Goal: Task Accomplishment & Management: Use online tool/utility

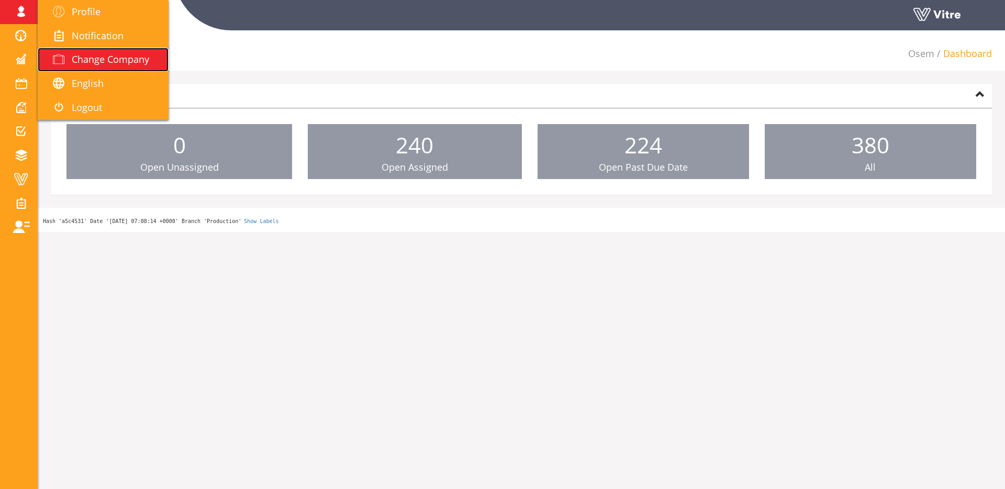
click at [65, 58] on span at bounding box center [59, 59] width 26 height 13
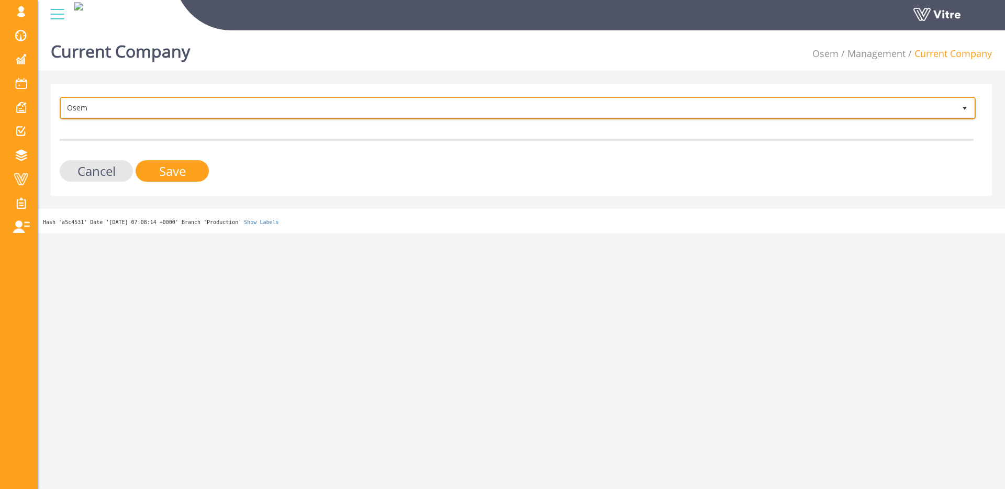
drag, startPoint x: 84, startPoint y: 99, endPoint x: 110, endPoint y: 100, distance: 26.7
click at [84, 99] on span "Osem" at bounding box center [508, 107] width 894 height 19
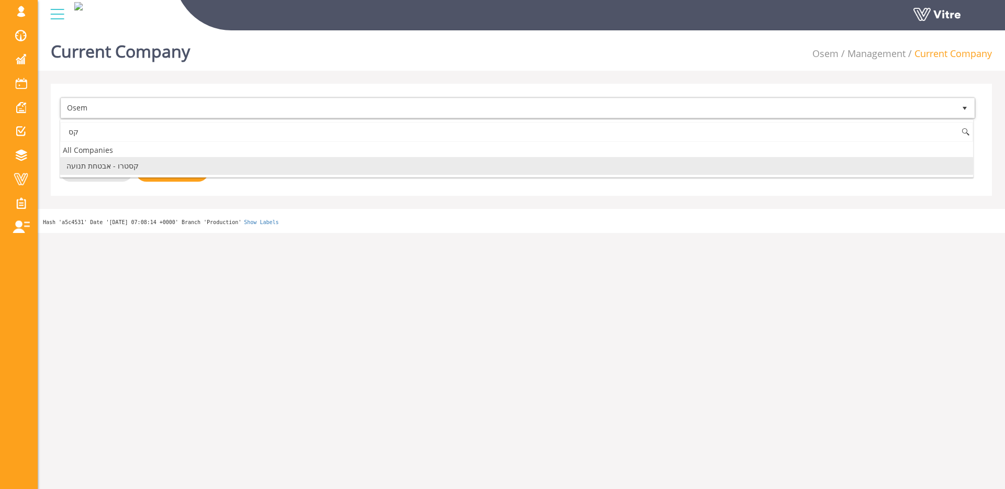
type input "ק"
type input "exyte"
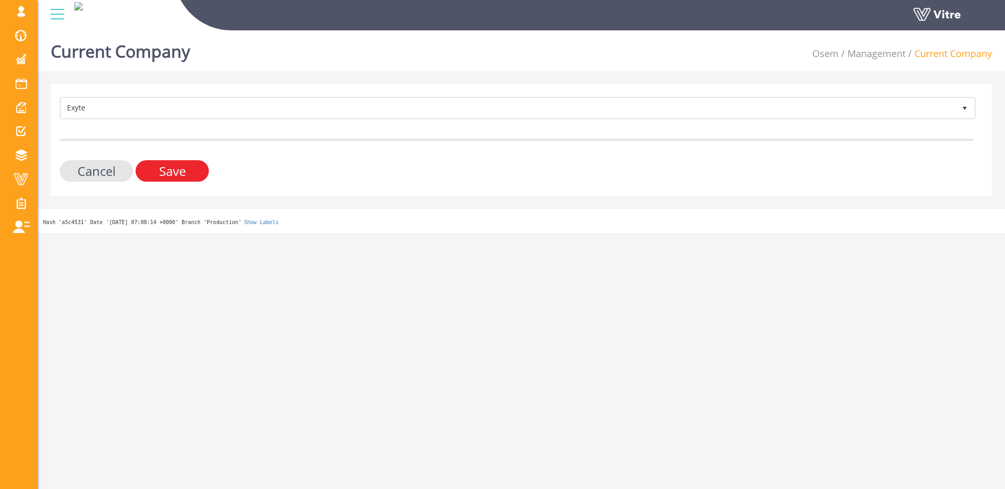
click at [147, 172] on input "Save" at bounding box center [172, 170] width 73 height 21
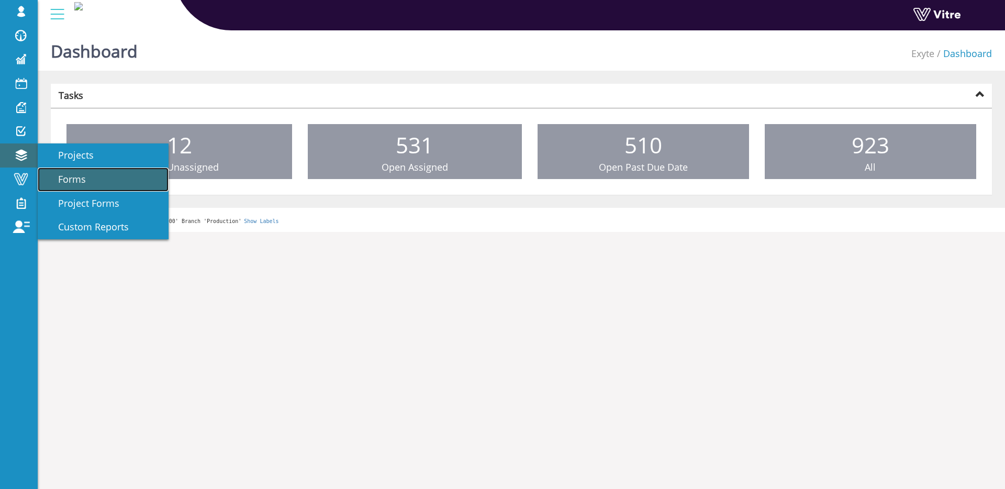
click at [63, 175] on span "Forms" at bounding box center [66, 179] width 40 height 13
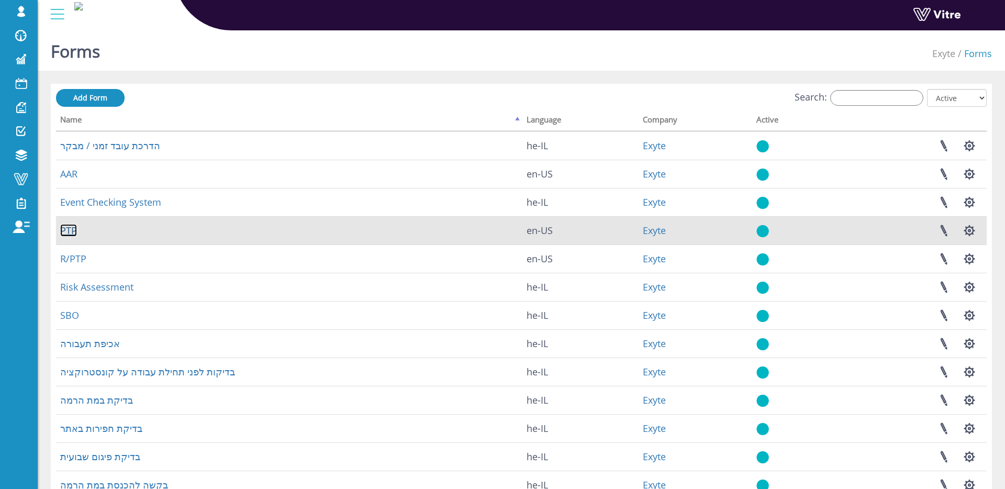
click at [73, 230] on link "PTP" at bounding box center [68, 230] width 17 height 13
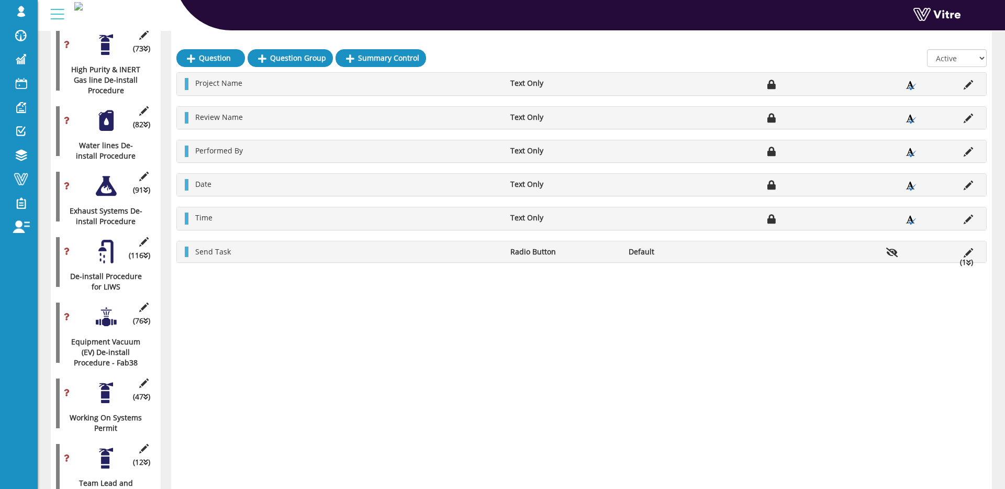
scroll to position [1719, 0]
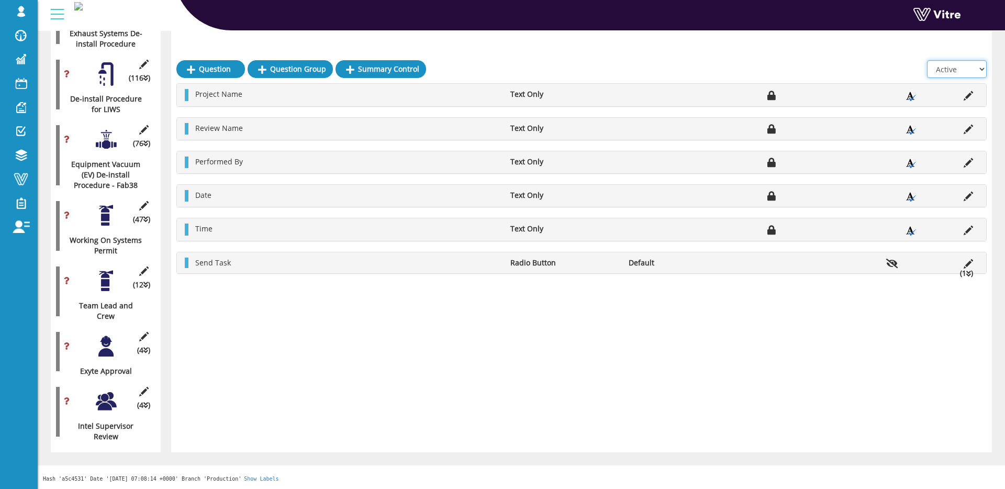
click at [970, 60] on select "All Active Not Active" at bounding box center [957, 69] width 60 height 18
select select "2"
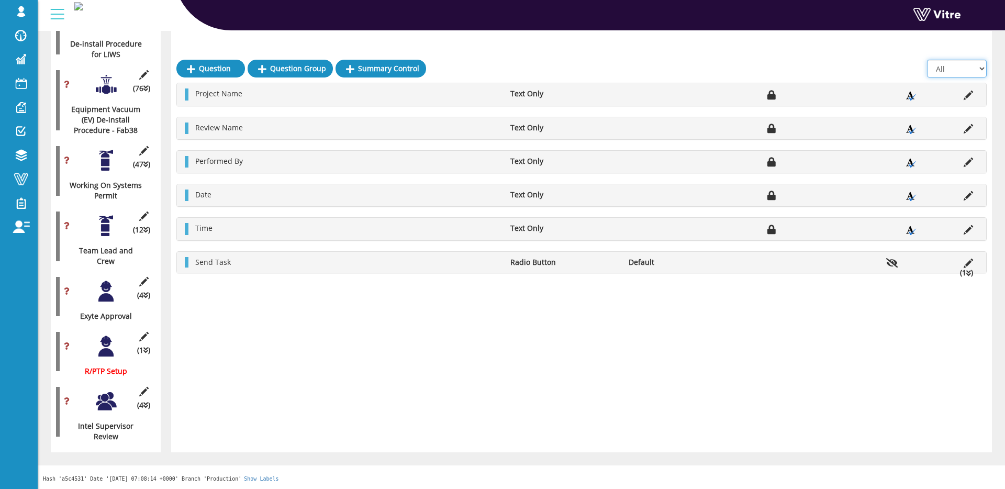
scroll to position [2355, 0]
click at [105, 343] on div at bounding box center [106, 347] width 24 height 24
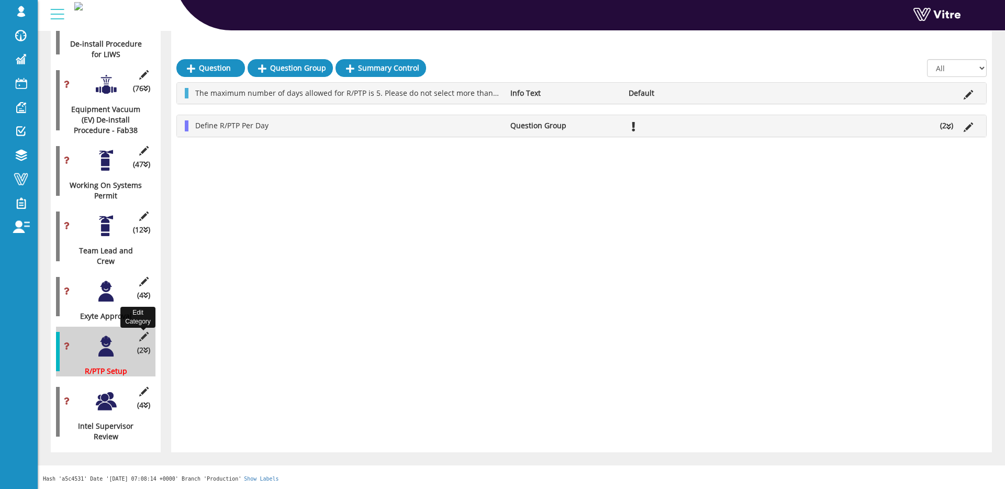
click at [141, 337] on icon at bounding box center [143, 336] width 13 height 9
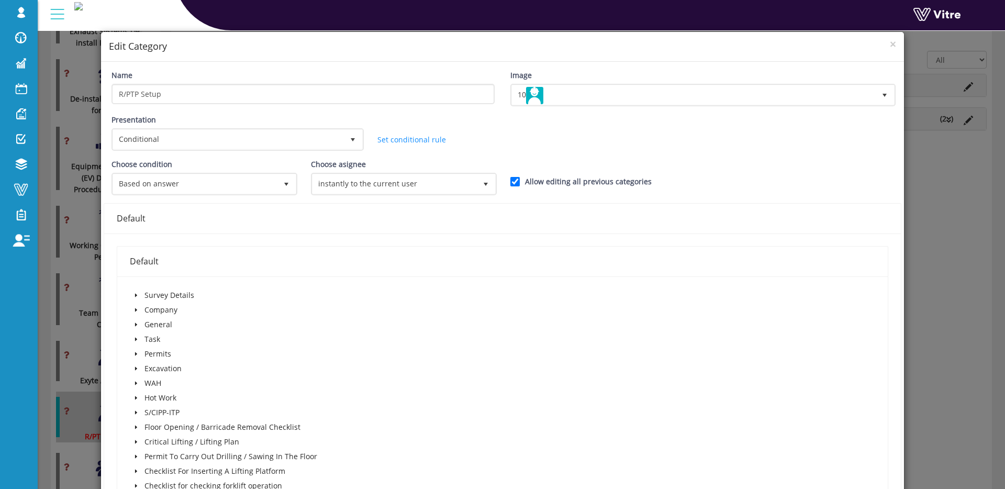
click at [66, 327] on div "× Edit Category Name R/PTP Setup Image 10 10 Presentation Conditional 5 Set Dur…" at bounding box center [502, 244] width 1005 height 489
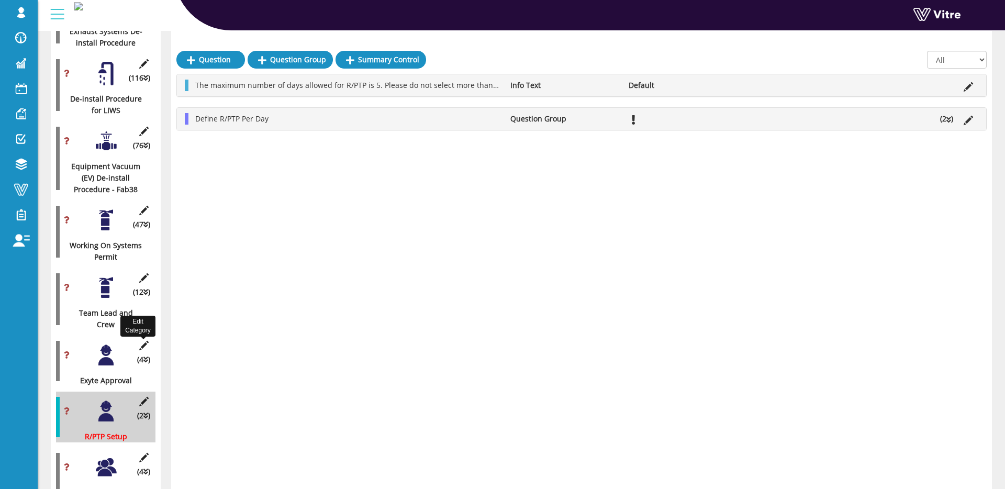
click at [141, 350] on icon at bounding box center [143, 345] width 13 height 9
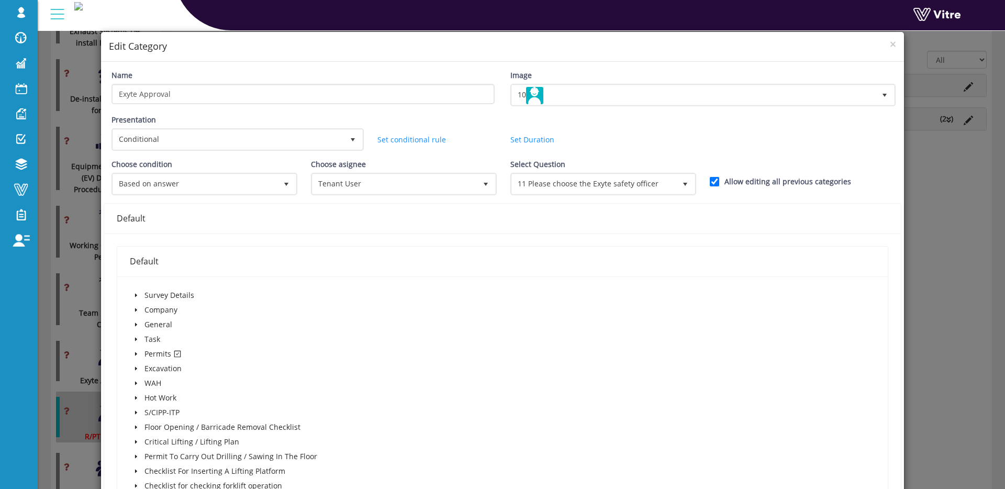
click at [106, 338] on div "Default Survey Details Company General Task Permits Excavation WAH Hot Work S/C…" at bounding box center [502, 434] width 797 height 401
click at [90, 336] on div "× Edit Category Name Exyte Approval Image 10 10 Presentation Conditional 5 Set …" at bounding box center [502, 244] width 1005 height 489
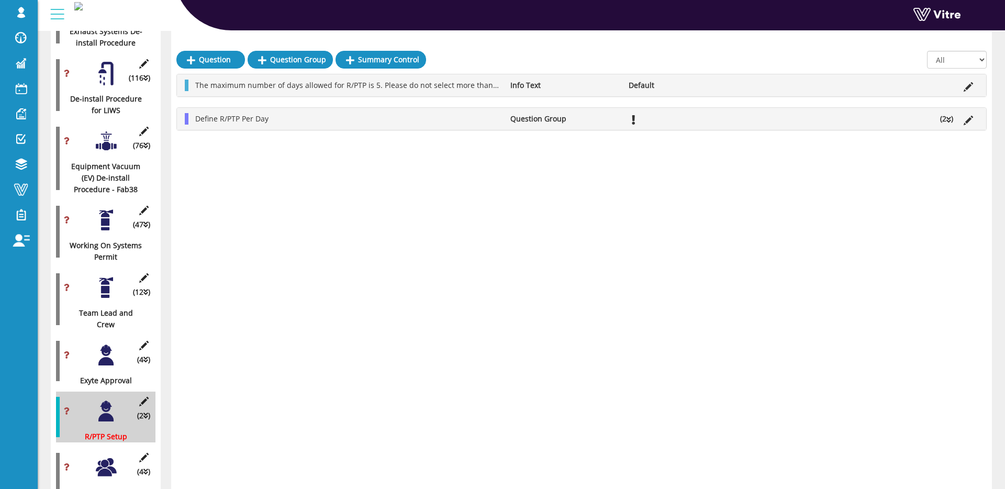
click at [100, 367] on div at bounding box center [106, 355] width 24 height 24
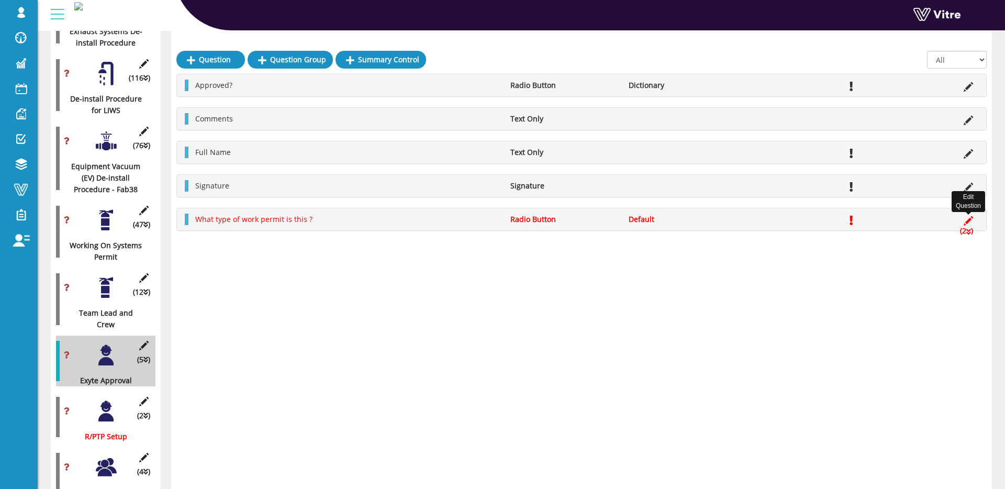
click at [969, 221] on icon at bounding box center [968, 220] width 9 height 9
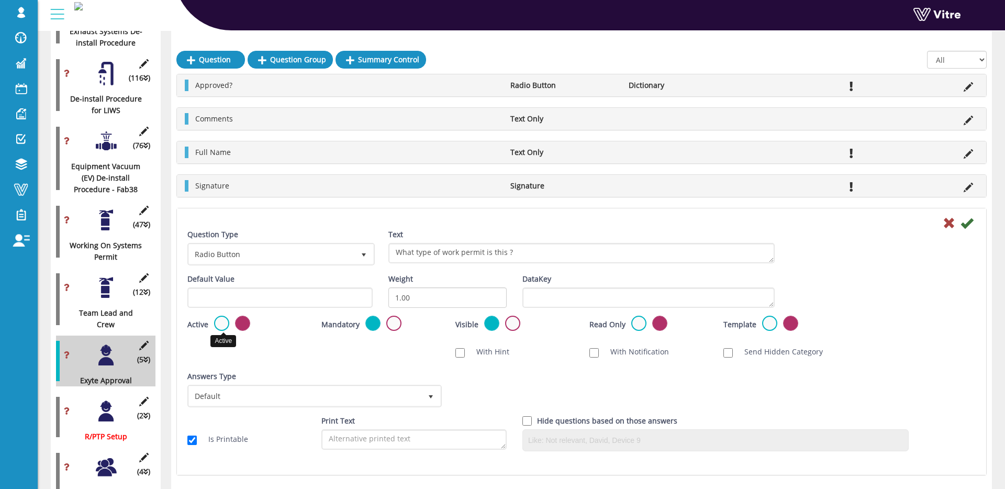
drag, startPoint x: 220, startPoint y: 321, endPoint x: 446, endPoint y: 282, distance: 229.1
click at [220, 321] on label at bounding box center [221, 323] width 15 height 15
click at [0, 0] on input "radio" at bounding box center [0, 0] width 0 height 0
click at [969, 225] on icon at bounding box center [967, 223] width 13 height 13
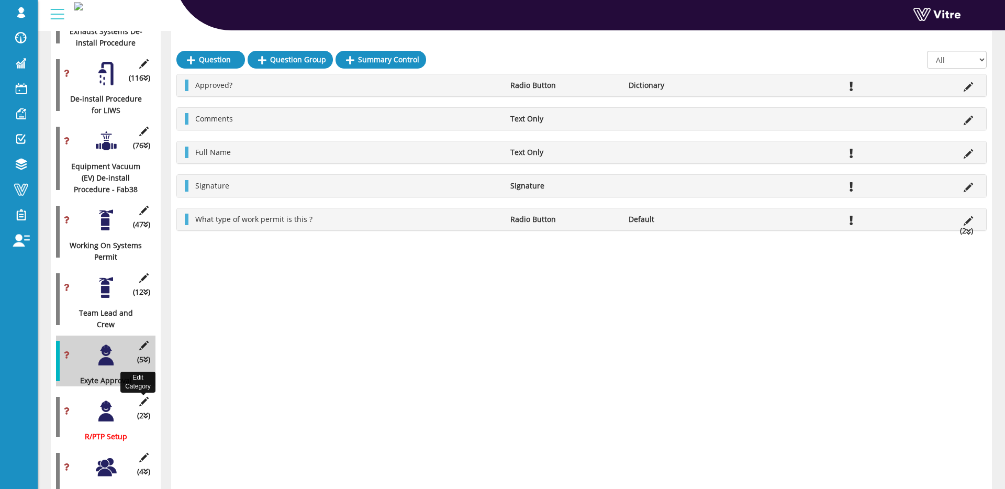
click at [146, 406] on icon at bounding box center [143, 401] width 13 height 9
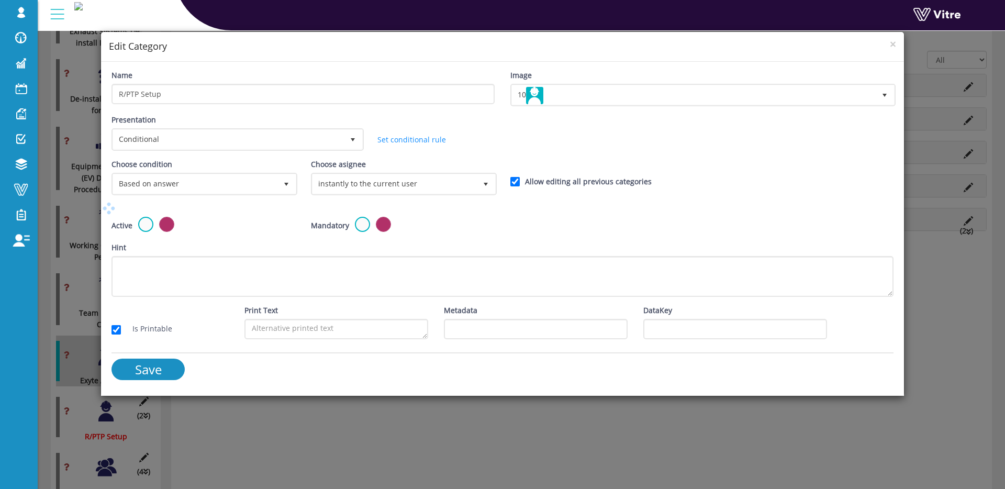
click at [144, 231] on label at bounding box center [145, 224] width 15 height 15
click at [0, 0] on input "radio" at bounding box center [0, 0] width 0 height 0
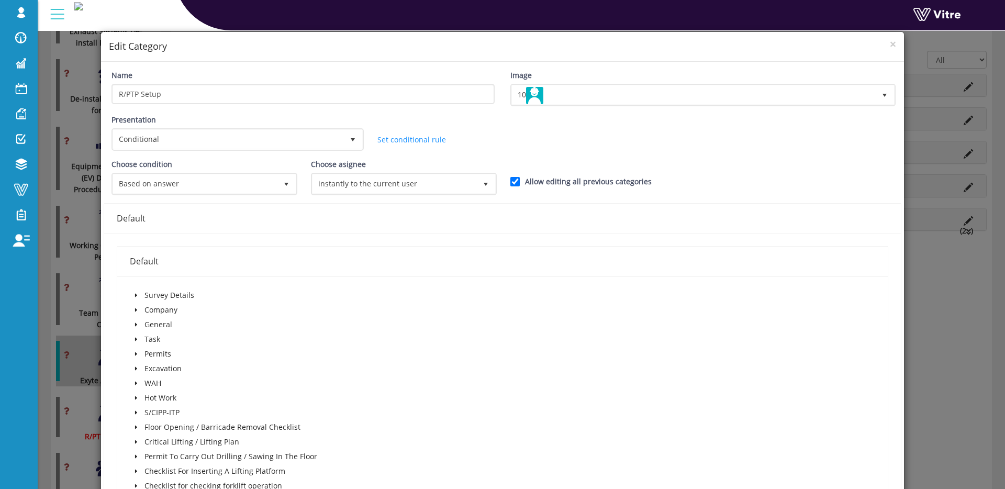
scroll to position [366, 0]
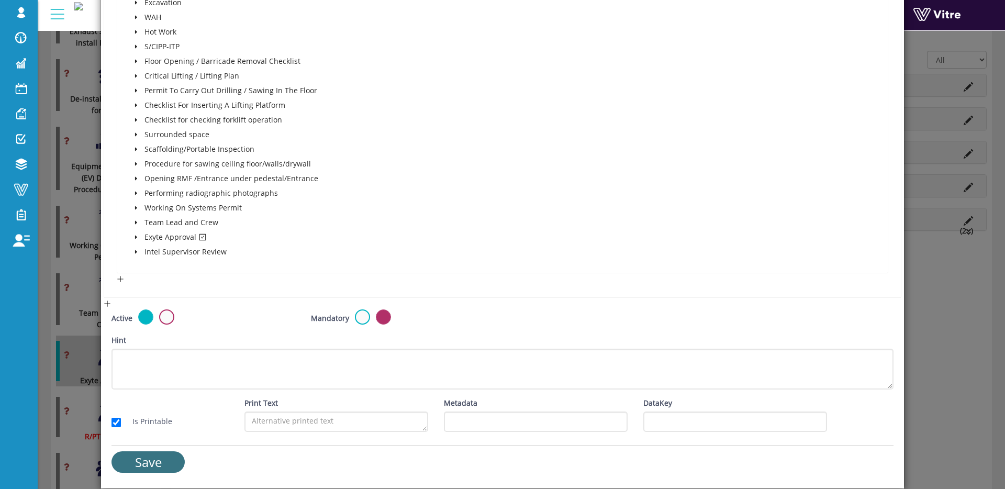
click at [151, 461] on input "Save" at bounding box center [148, 461] width 73 height 21
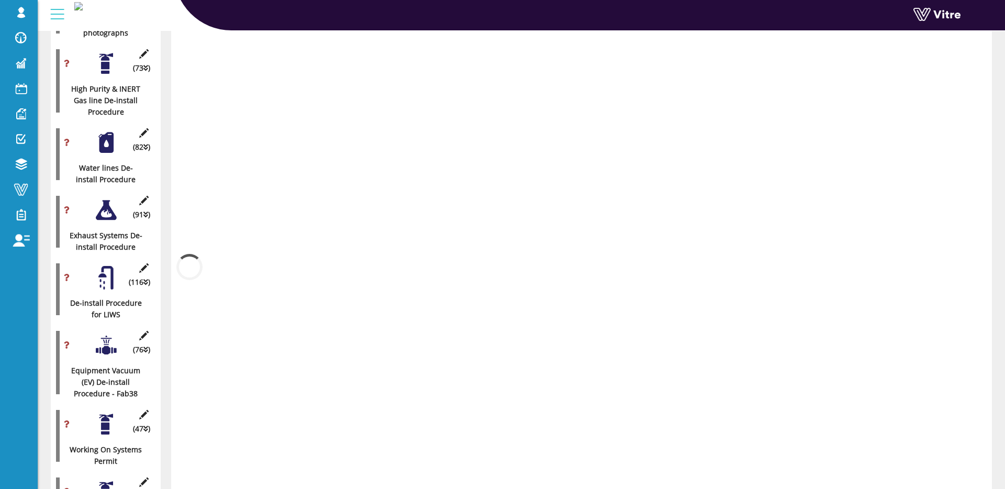
scroll to position [2353, 0]
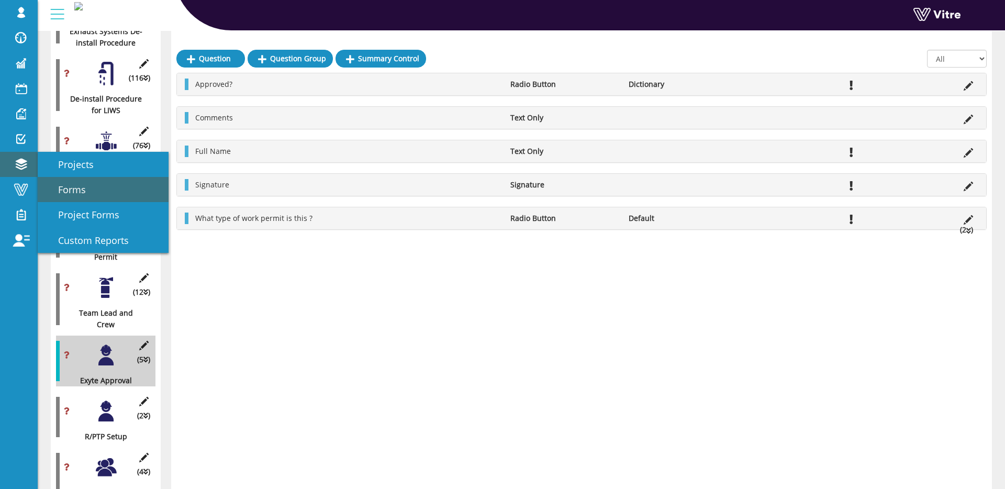
click at [75, 194] on span "Forms" at bounding box center [66, 189] width 40 height 13
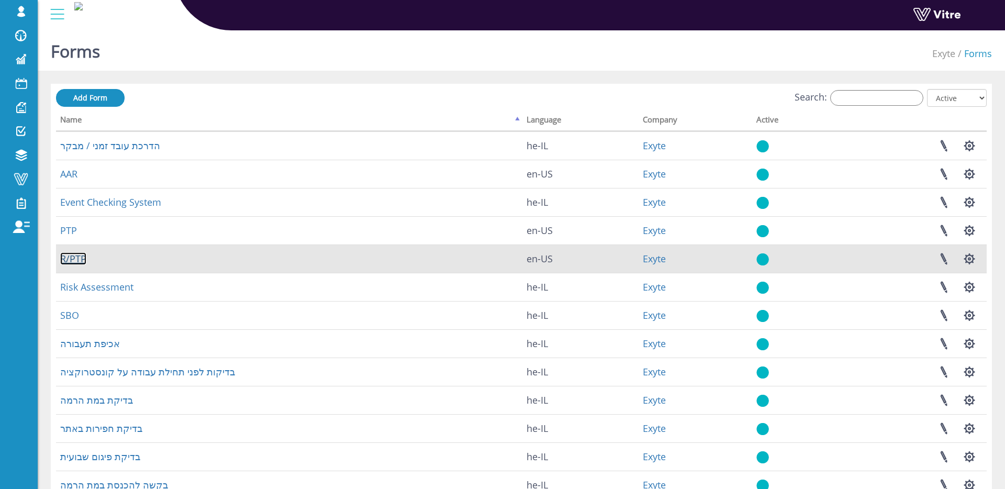
click at [74, 260] on link "R/PTP" at bounding box center [73, 258] width 26 height 13
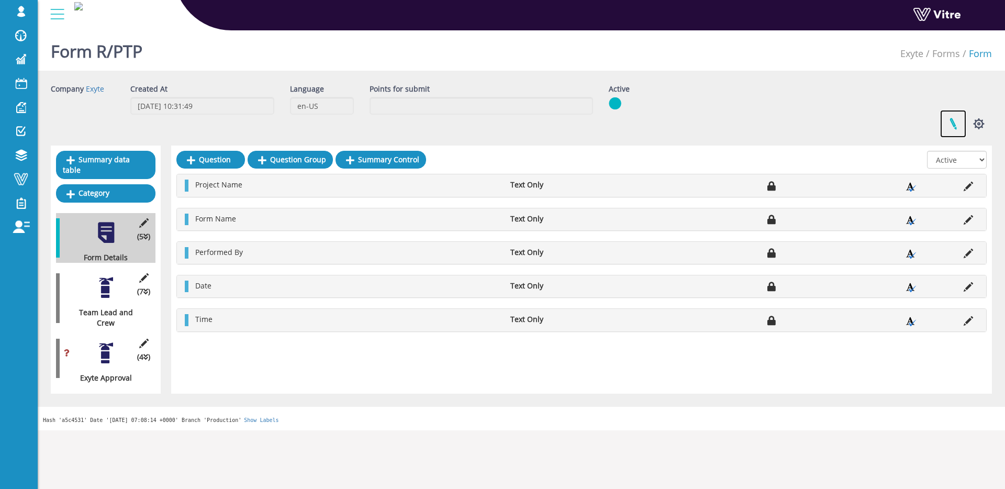
click at [947, 124] on link at bounding box center [953, 124] width 26 height 28
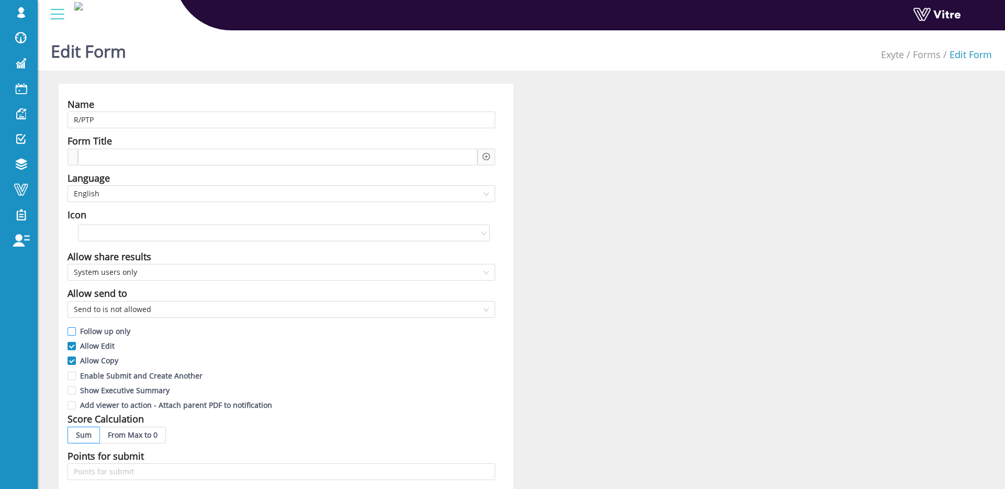
click at [107, 333] on span "Follow up only" at bounding box center [105, 331] width 59 height 10
click at [77, 333] on input "Follow up only" at bounding box center [72, 333] width 9 height 9
checkbox input "true"
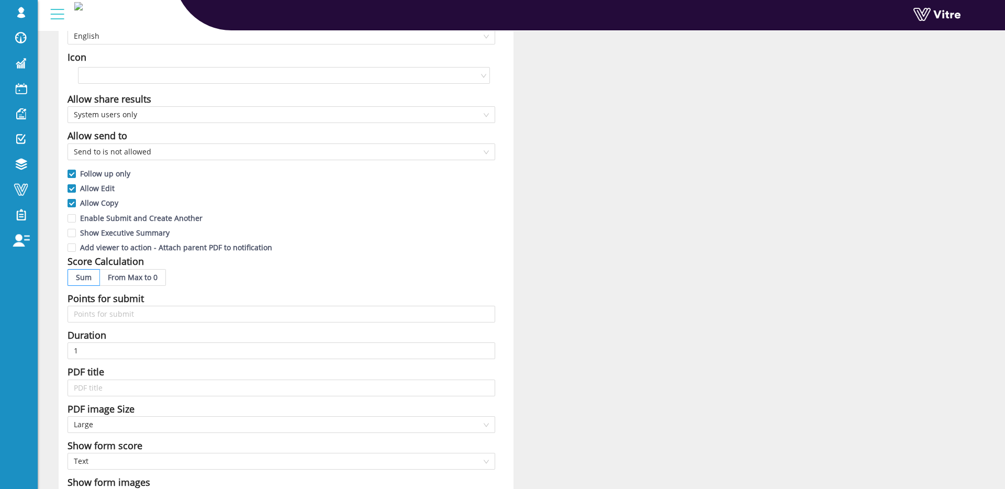
scroll to position [455, 0]
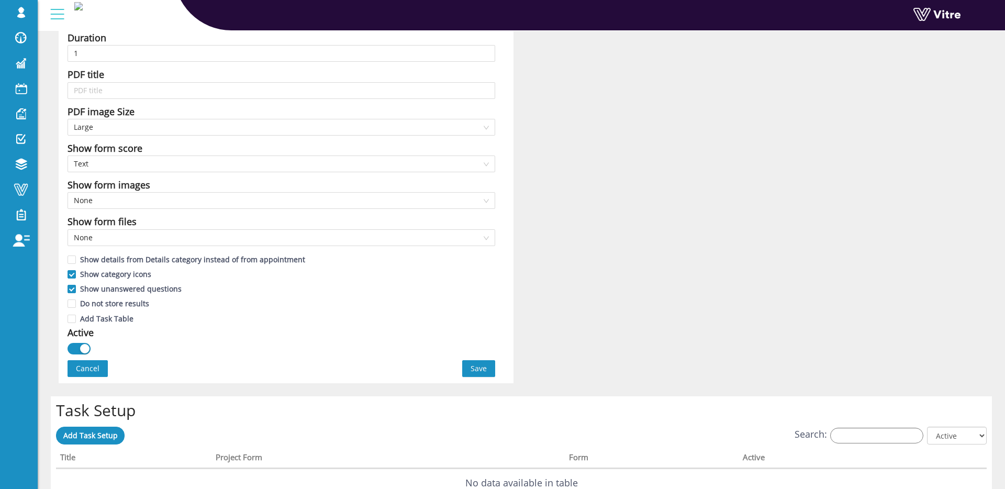
click at [472, 375] on button "Save" at bounding box center [478, 368] width 33 height 17
